Goal: Task Accomplishment & Management: Use online tool/utility

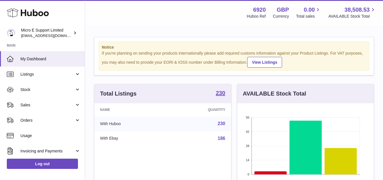
scroll to position [88, 136]
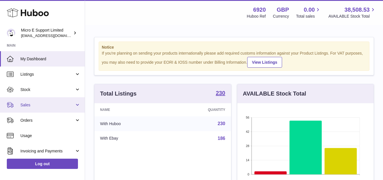
click at [66, 106] on span "Sales" at bounding box center [47, 104] width 54 height 5
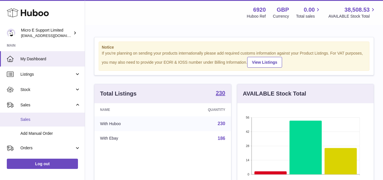
click at [35, 118] on span "Sales" at bounding box center [50, 119] width 60 height 5
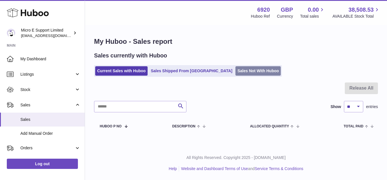
click at [236, 72] on link "Sales Not With Huboo" at bounding box center [258, 70] width 45 height 9
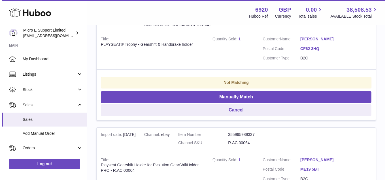
scroll to position [142, 0]
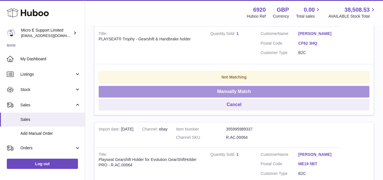
click at [225, 91] on button "Manually Match" at bounding box center [234, 92] width 271 height 12
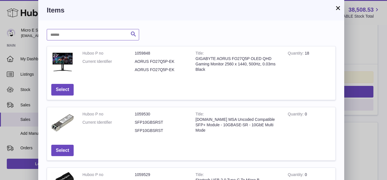
click at [108, 37] on input "text" at bounding box center [93, 34] width 92 height 11
type input "********"
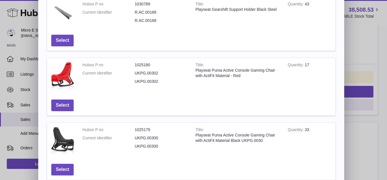
scroll to position [199, 0]
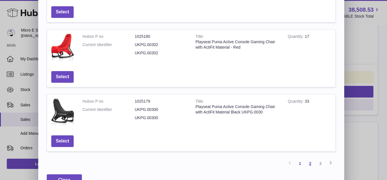
click at [312, 164] on link "2" at bounding box center [310, 163] width 10 height 10
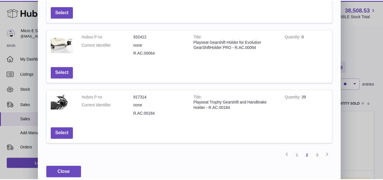
scroll to position [26, 0]
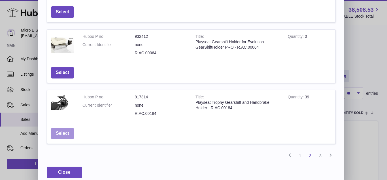
click at [65, 134] on button "Select" at bounding box center [62, 133] width 22 height 12
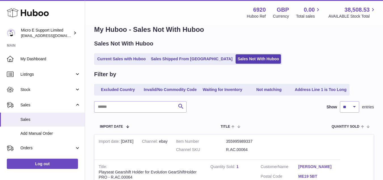
scroll to position [0, 0]
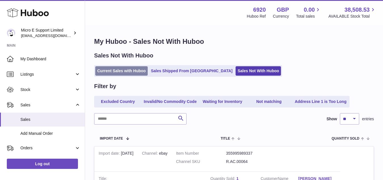
drag, startPoint x: 124, startPoint y: 73, endPoint x: 131, endPoint y: 72, distance: 7.4
click at [124, 73] on link "Current Sales with Huboo" at bounding box center [121, 70] width 52 height 9
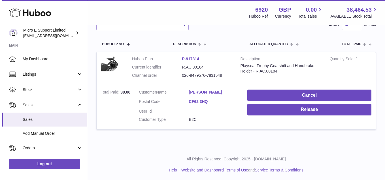
scroll to position [83, 0]
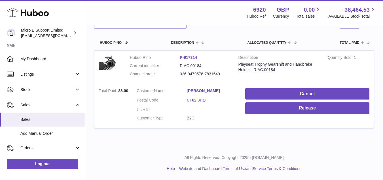
click at [199, 92] on link "Mike Poole" at bounding box center [212, 90] width 50 height 5
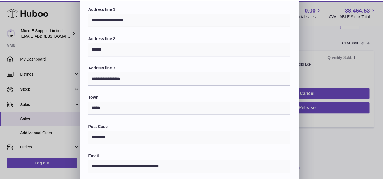
scroll to position [0, 0]
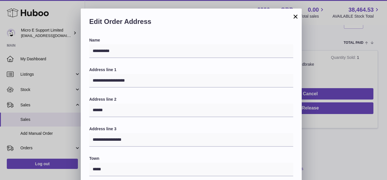
click at [298, 17] on button "×" at bounding box center [295, 16] width 7 height 7
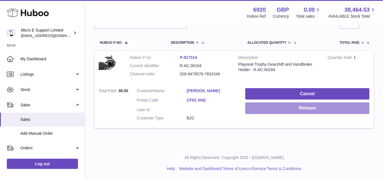
click at [309, 111] on button "Release" at bounding box center [307, 108] width 124 height 12
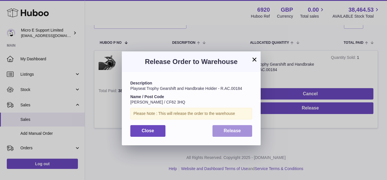
click at [238, 131] on span "Release" at bounding box center [232, 130] width 17 height 5
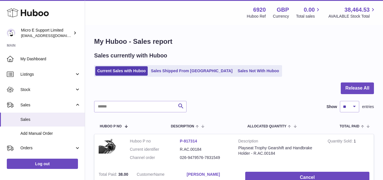
click at [322, 88] on div at bounding box center [234, 91] width 280 height 18
click at [203, 41] on h1 "My Huboo - Sales report" at bounding box center [234, 41] width 280 height 9
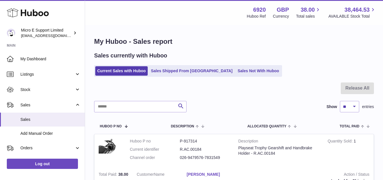
click at [289, 81] on div "My Huboo - Sales report Sales currently with Huboo Current Sales with Huboo Sal…" at bounding box center [234, 128] width 298 height 204
